Goal: Navigation & Orientation: Find specific page/section

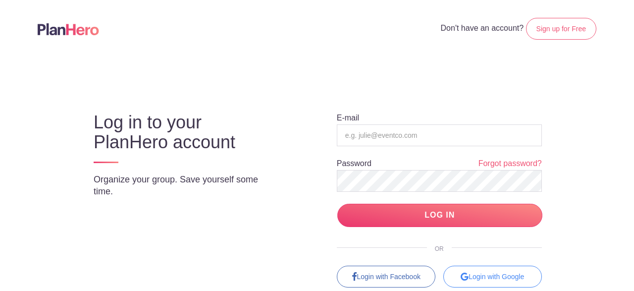
click at [563, 104] on div "Log in to your PlanHero account Organize your group. Save yourself some time. E…" at bounding box center [317, 191] width 539 height 193
click at [431, 129] on input "email" at bounding box center [439, 135] width 205 height 22
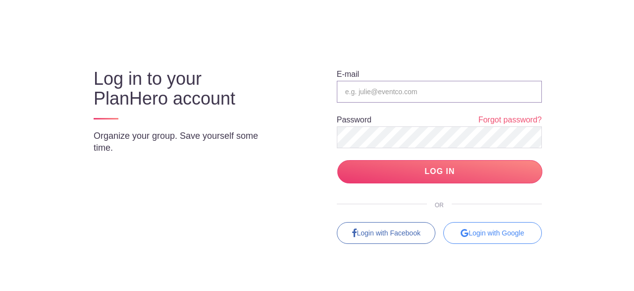
scroll to position [48, 0]
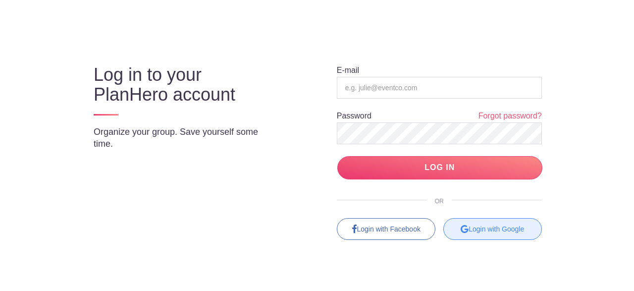
click at [503, 229] on div "Login with Google" at bounding box center [493, 229] width 99 height 22
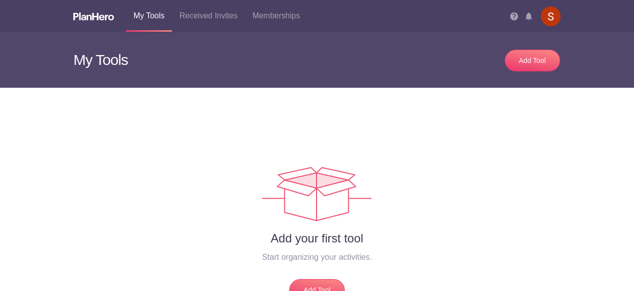
click at [488, 117] on div "Add your first tool Start organizing your activities. Add Tool" at bounding box center [317, 194] width 516 height 213
click at [554, 8] on img at bounding box center [551, 16] width 20 height 20
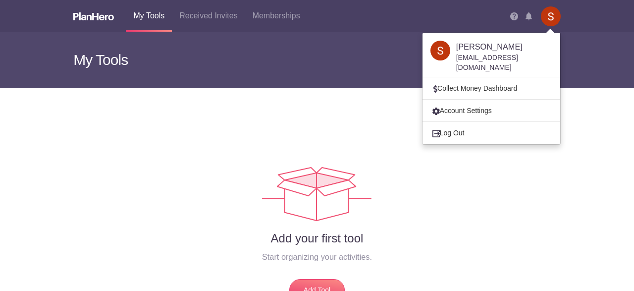
click at [554, 9] on img at bounding box center [551, 16] width 20 height 20
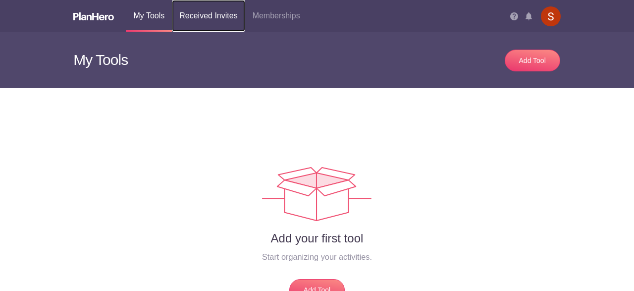
click at [226, 17] on link "Received Invites" at bounding box center [208, 16] width 73 height 32
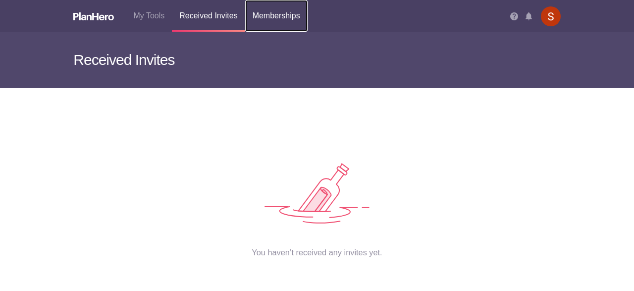
click at [280, 21] on link "Memberships" at bounding box center [276, 16] width 62 height 32
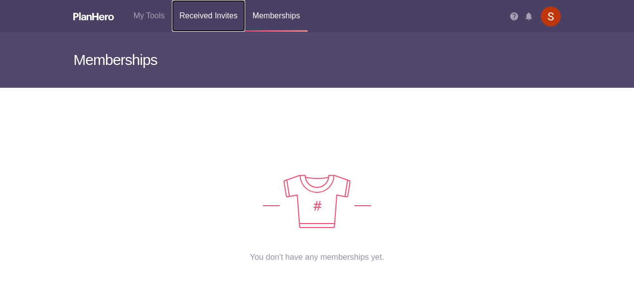
click at [204, 20] on link "Received Invites" at bounding box center [208, 16] width 73 height 32
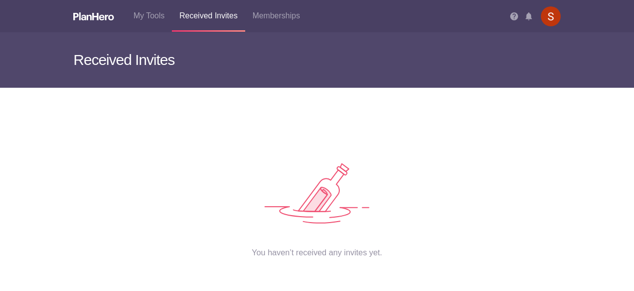
click at [551, 13] on img at bounding box center [551, 16] width 20 height 20
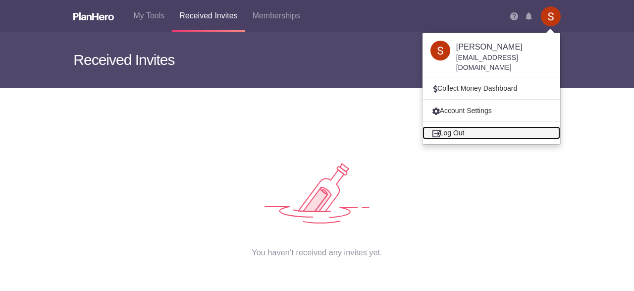
click at [474, 126] on link "Log Out" at bounding box center [492, 132] width 138 height 13
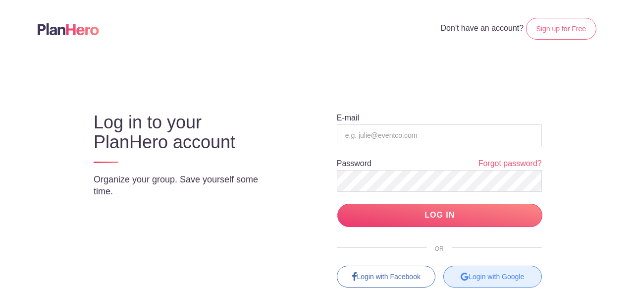
click at [490, 277] on div "Login with Google" at bounding box center [493, 277] width 99 height 22
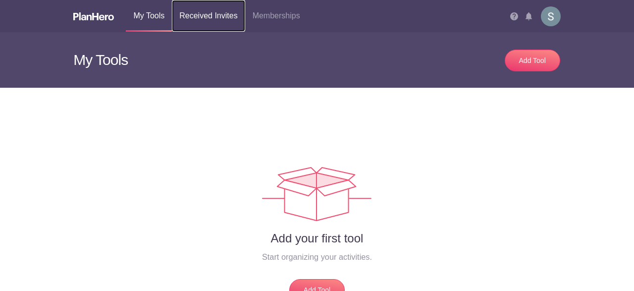
click at [209, 4] on link "Received Invites" at bounding box center [208, 16] width 73 height 32
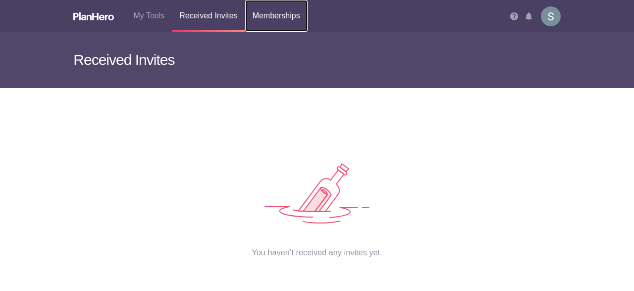
click at [268, 8] on link "Memberships" at bounding box center [276, 16] width 62 height 32
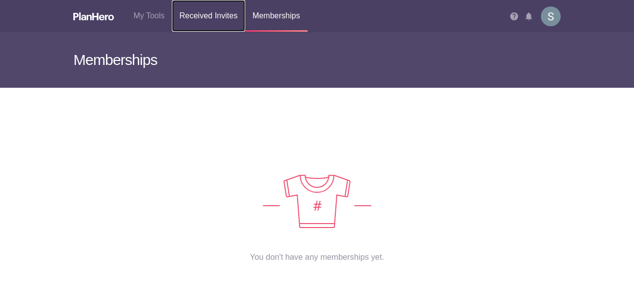
click at [216, 12] on link "Received Invites" at bounding box center [208, 16] width 73 height 32
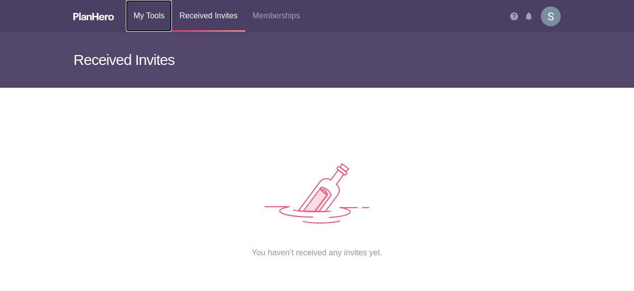
click at [141, 13] on link "My Tools" at bounding box center [149, 16] width 46 height 32
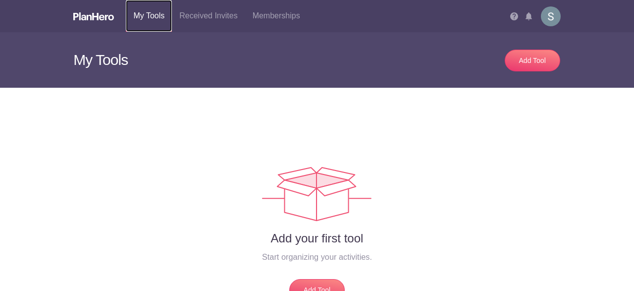
click at [140, 15] on link "My Tools" at bounding box center [149, 16] width 46 height 32
click at [203, 13] on link "Received Invites" at bounding box center [208, 16] width 73 height 32
